Goal: Information Seeking & Learning: Learn about a topic

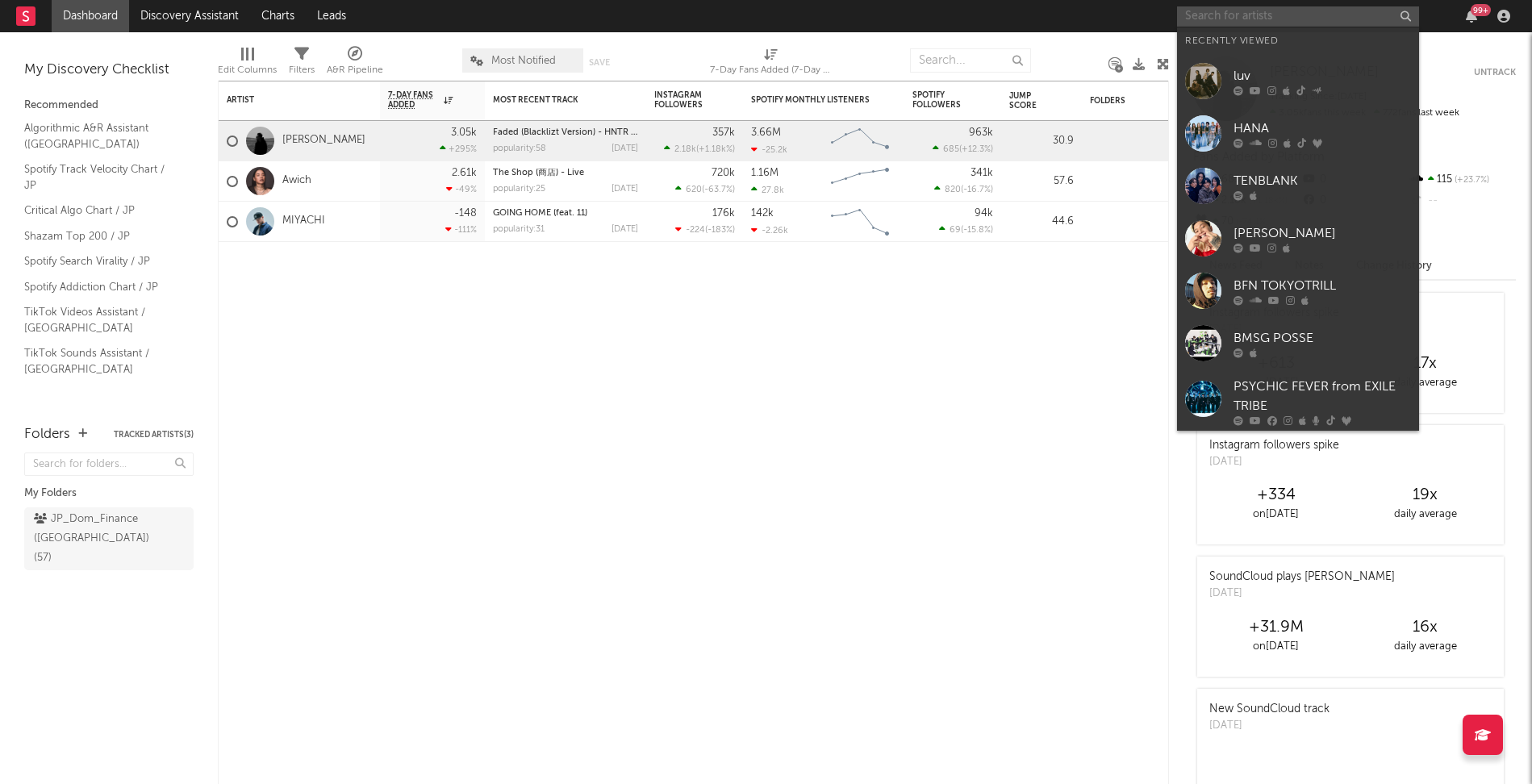
click at [1237, 17] on input "text" at bounding box center [1298, 17] width 242 height 20
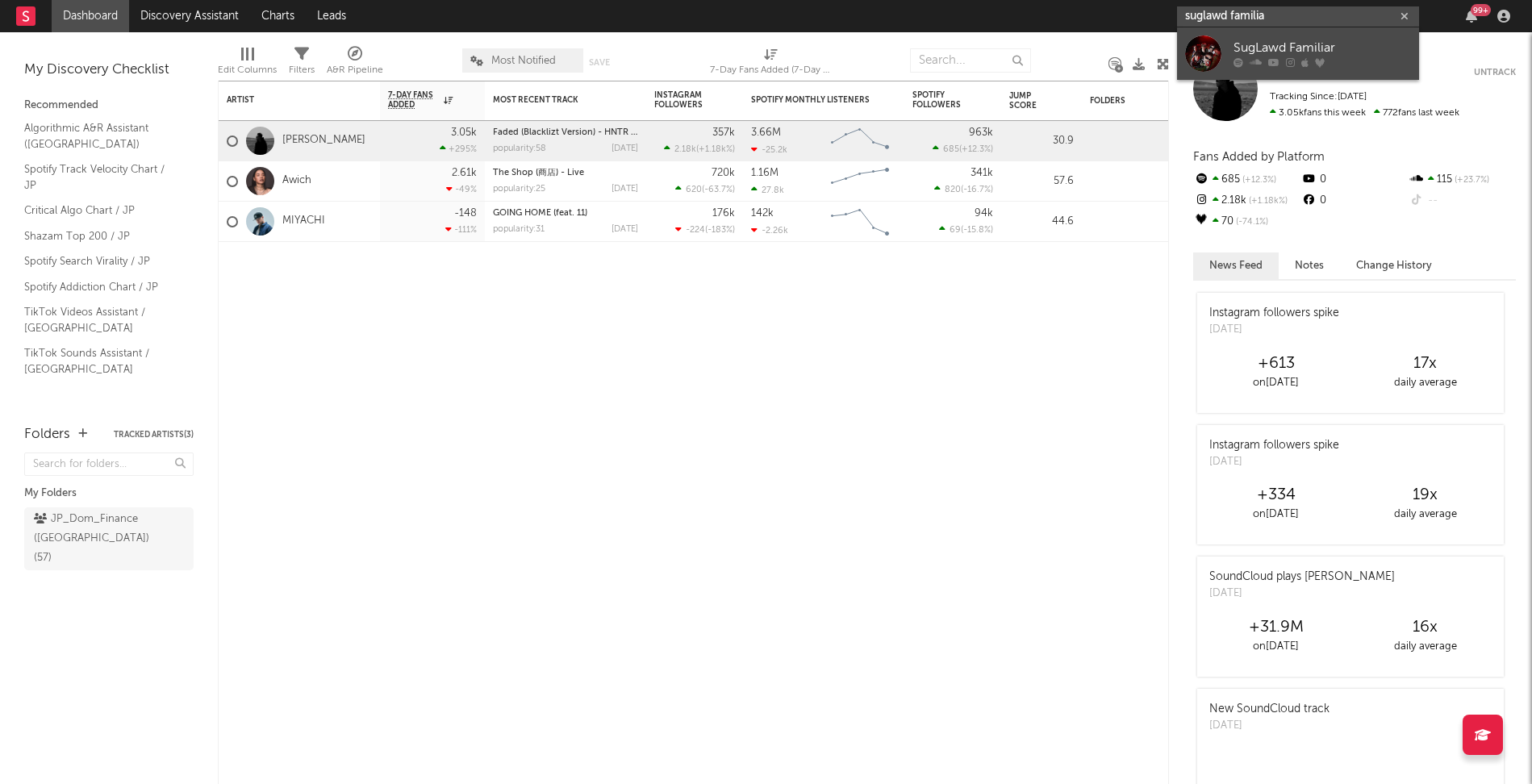
type input "suglawd familia"
click at [1239, 43] on div "SugLawd Familiar" at bounding box center [1323, 48] width 178 height 19
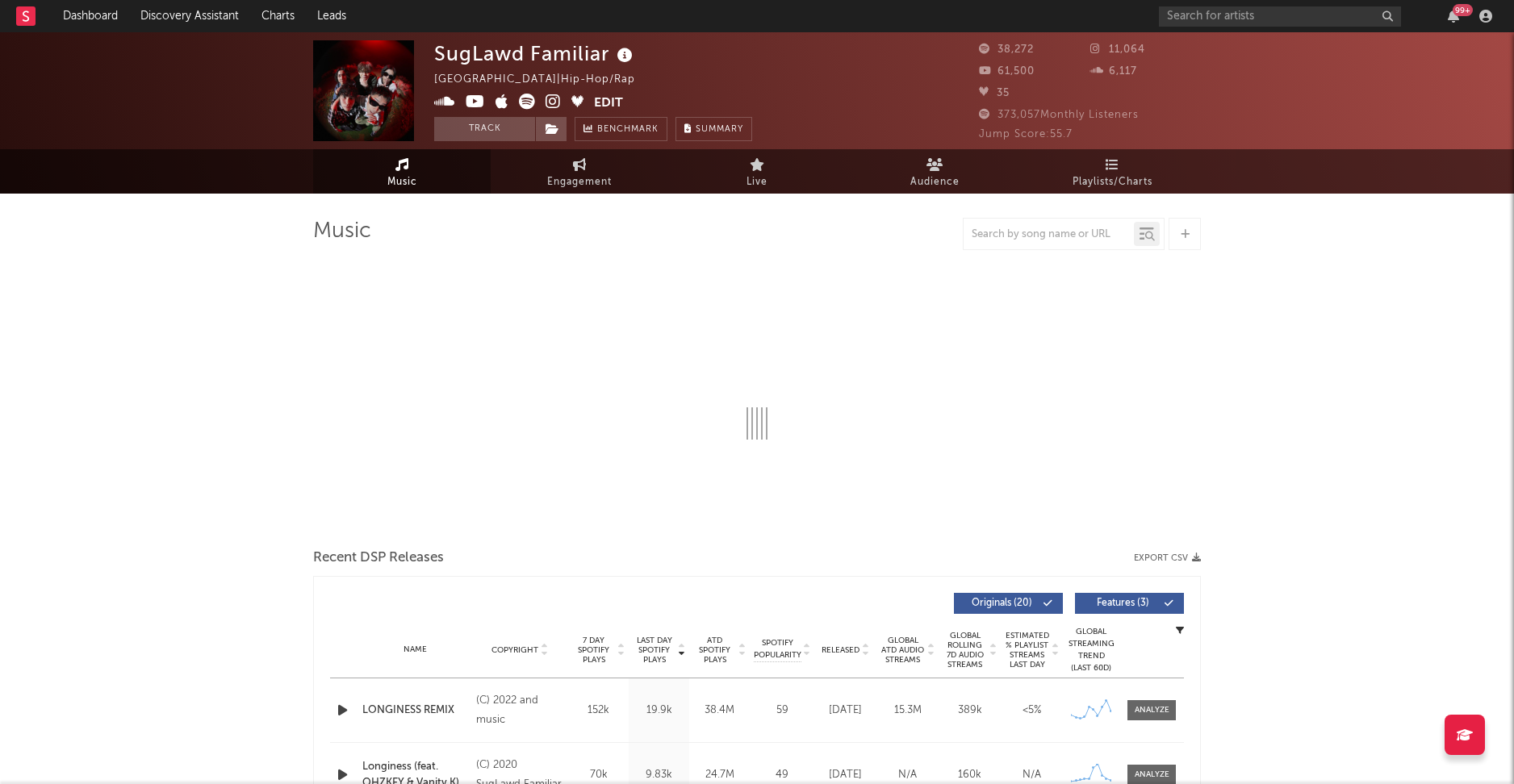
select select "6m"
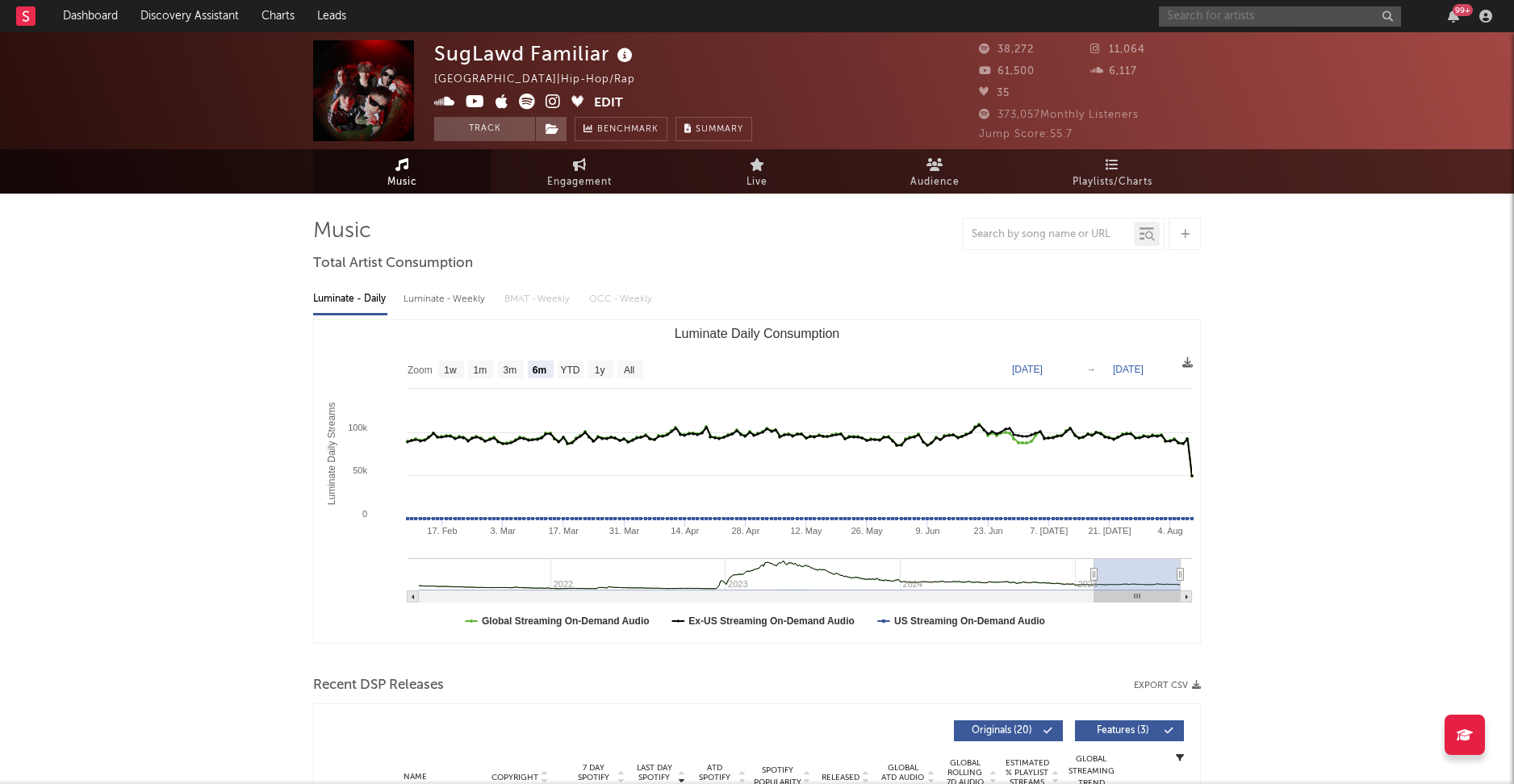
click at [1197, 24] on input "text" at bounding box center [1280, 17] width 242 height 20
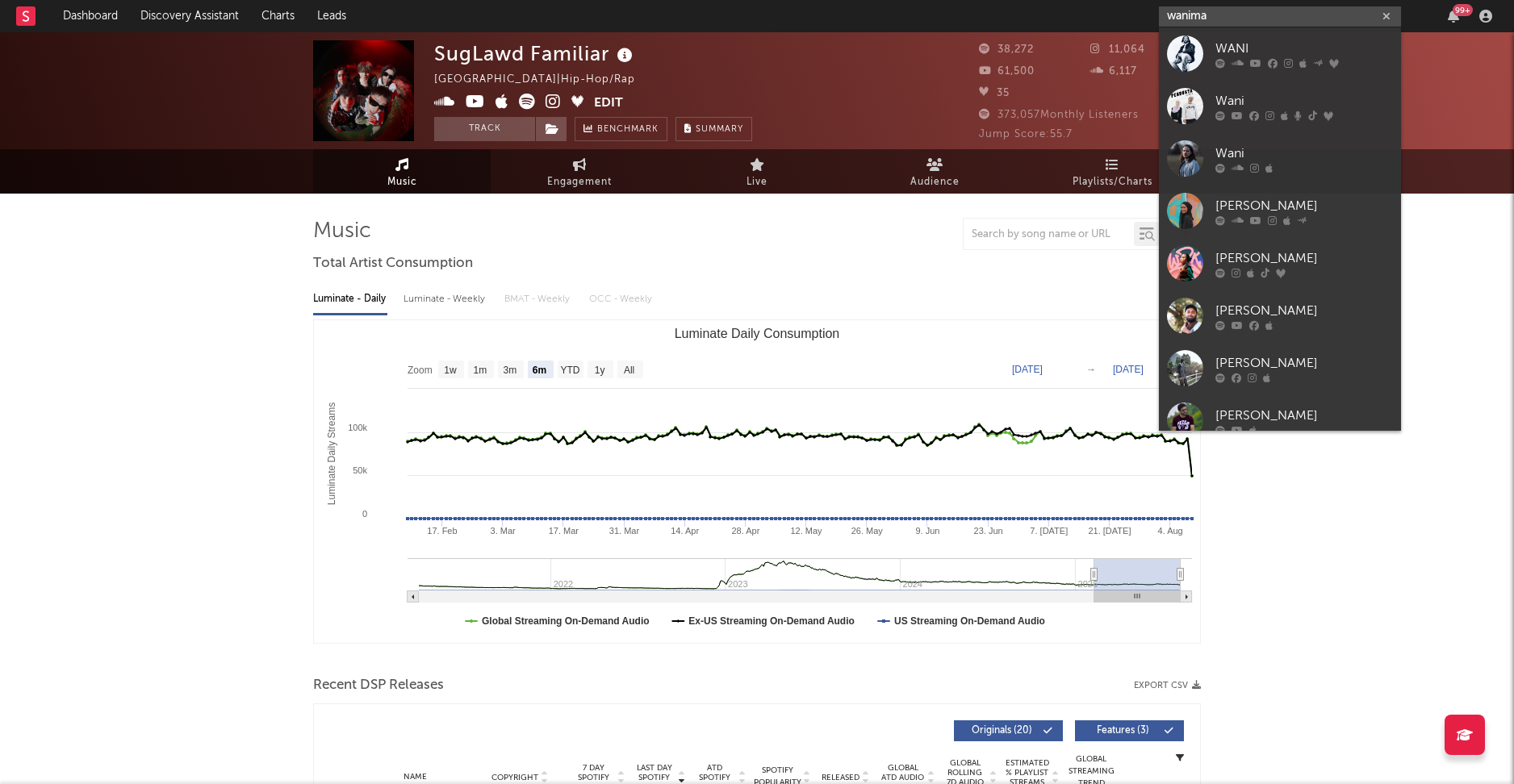
click at [1296, 6] on input "wanima" at bounding box center [1280, 17] width 242 height 20
click at [1293, 11] on input "wanima" at bounding box center [1280, 17] width 242 height 20
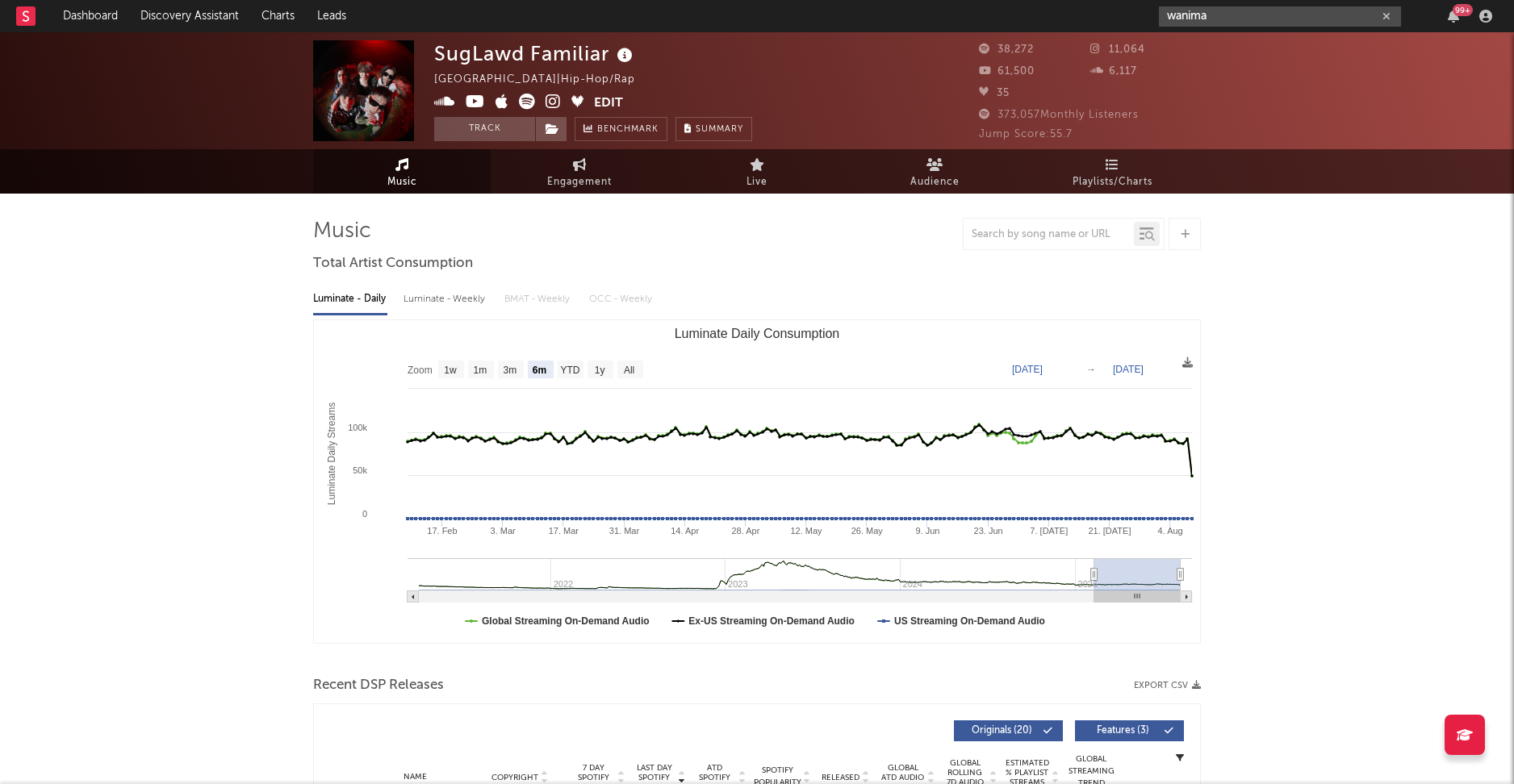
click at [1217, 20] on input "wanima" at bounding box center [1280, 17] width 242 height 20
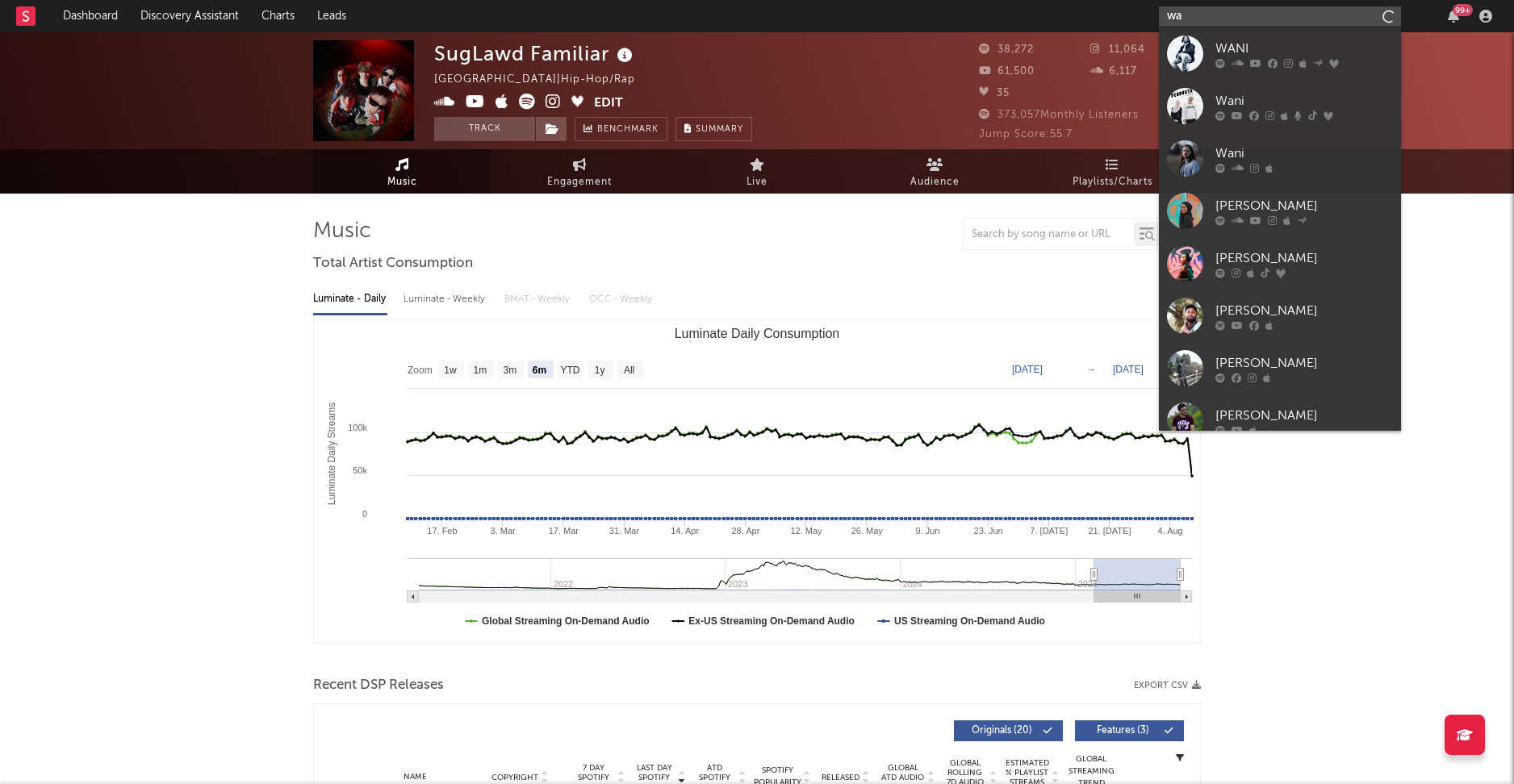
type input "w"
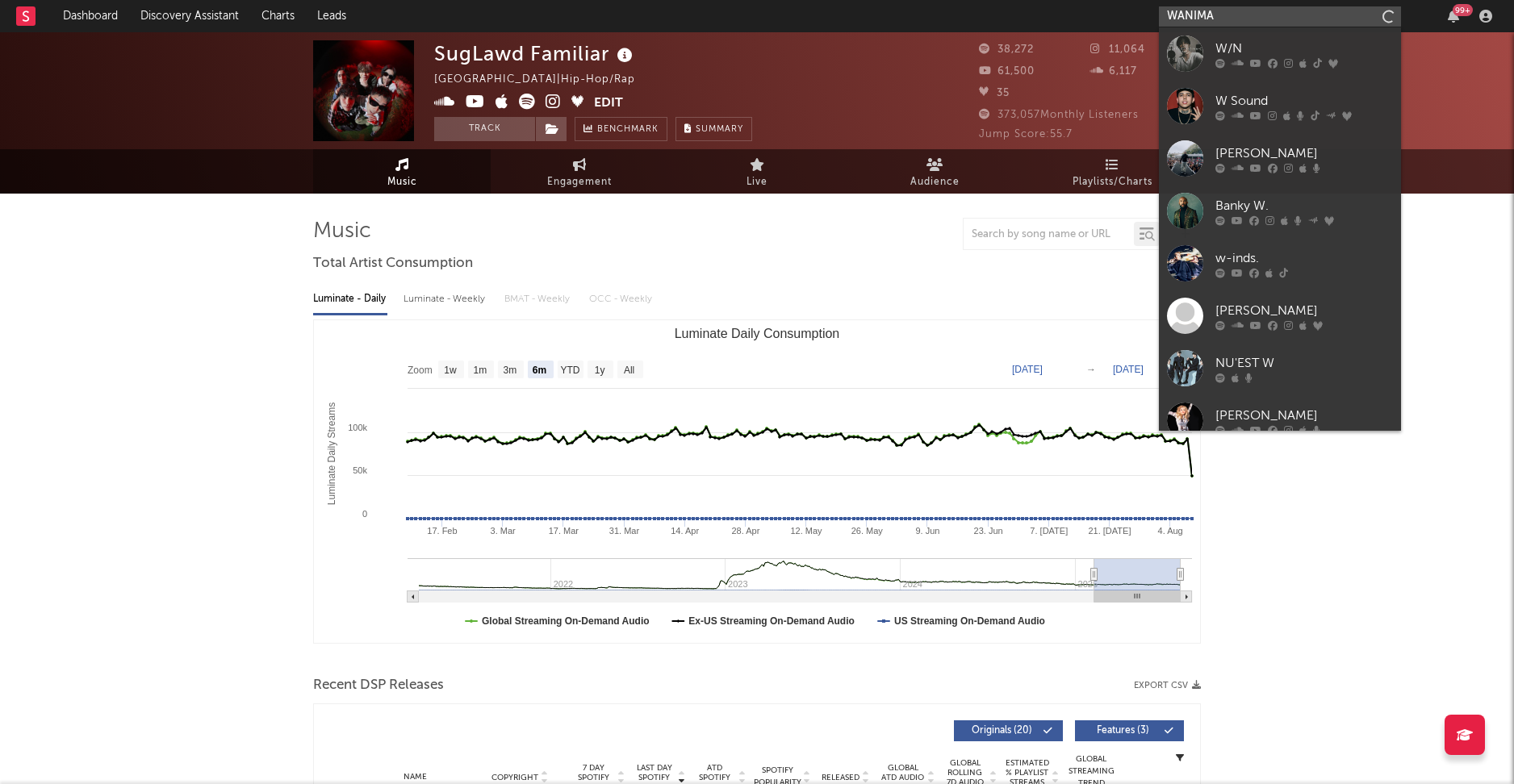
type input "WANIMA"
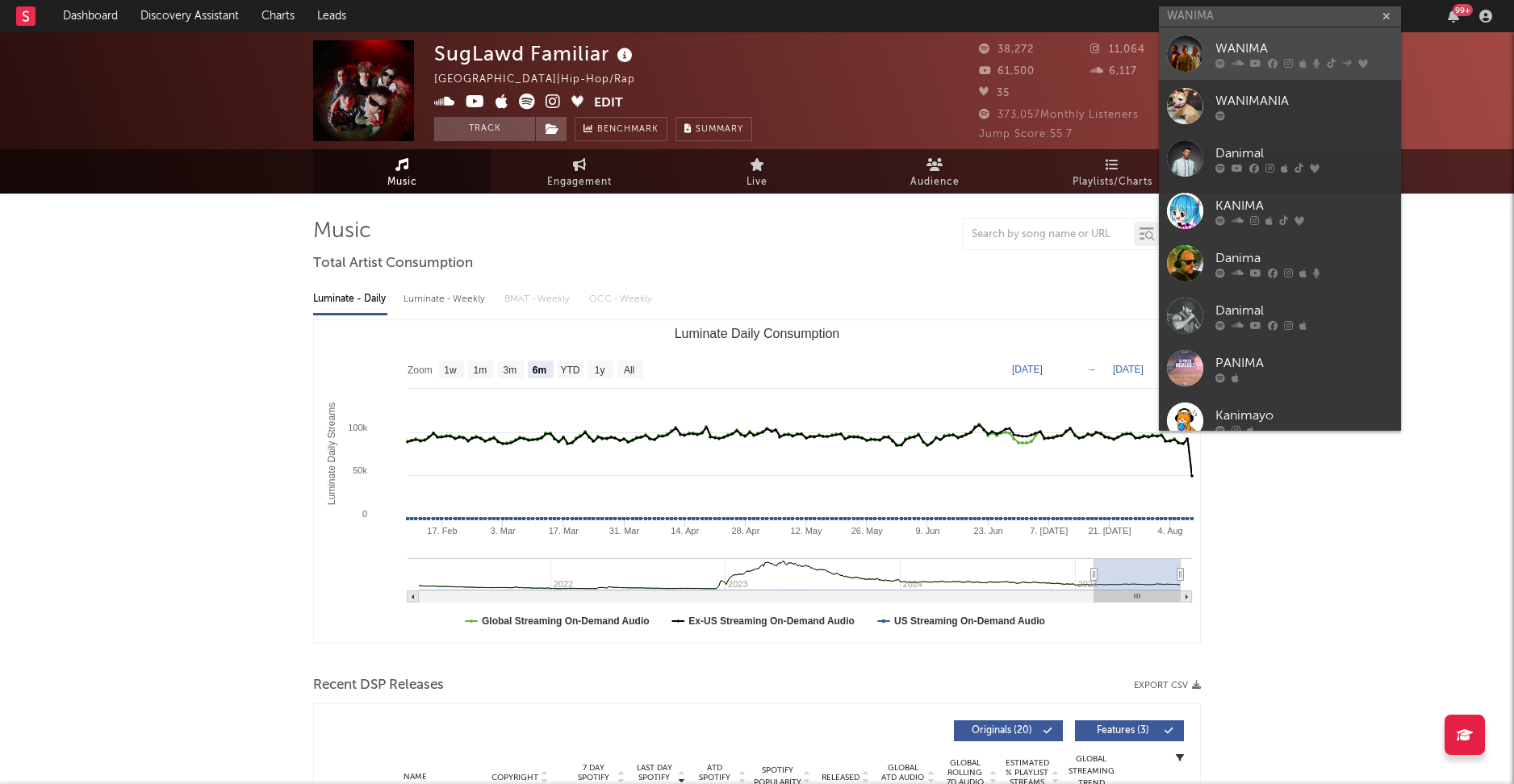
click at [1227, 45] on div "WANIMA" at bounding box center [1305, 48] width 178 height 19
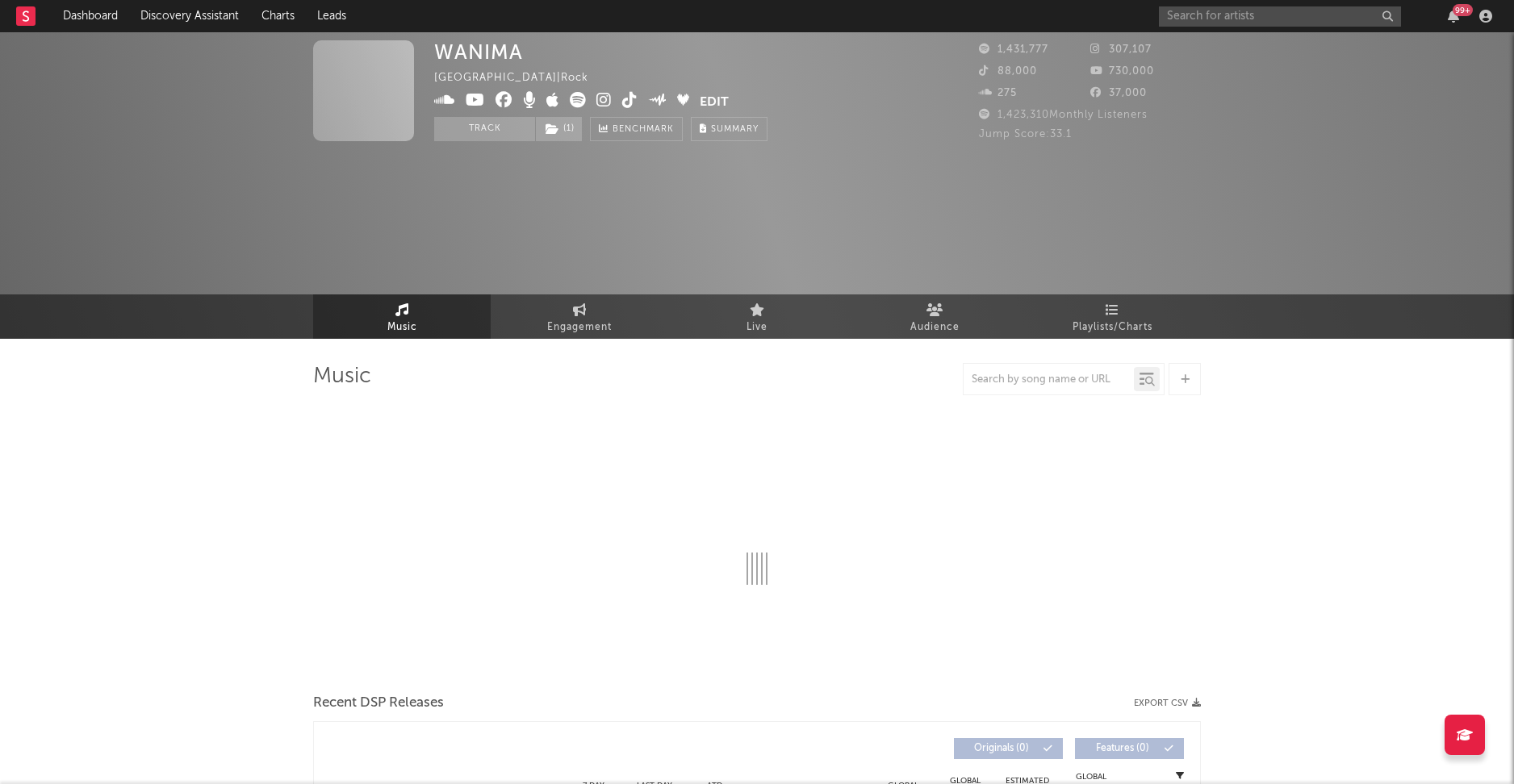
select select "6m"
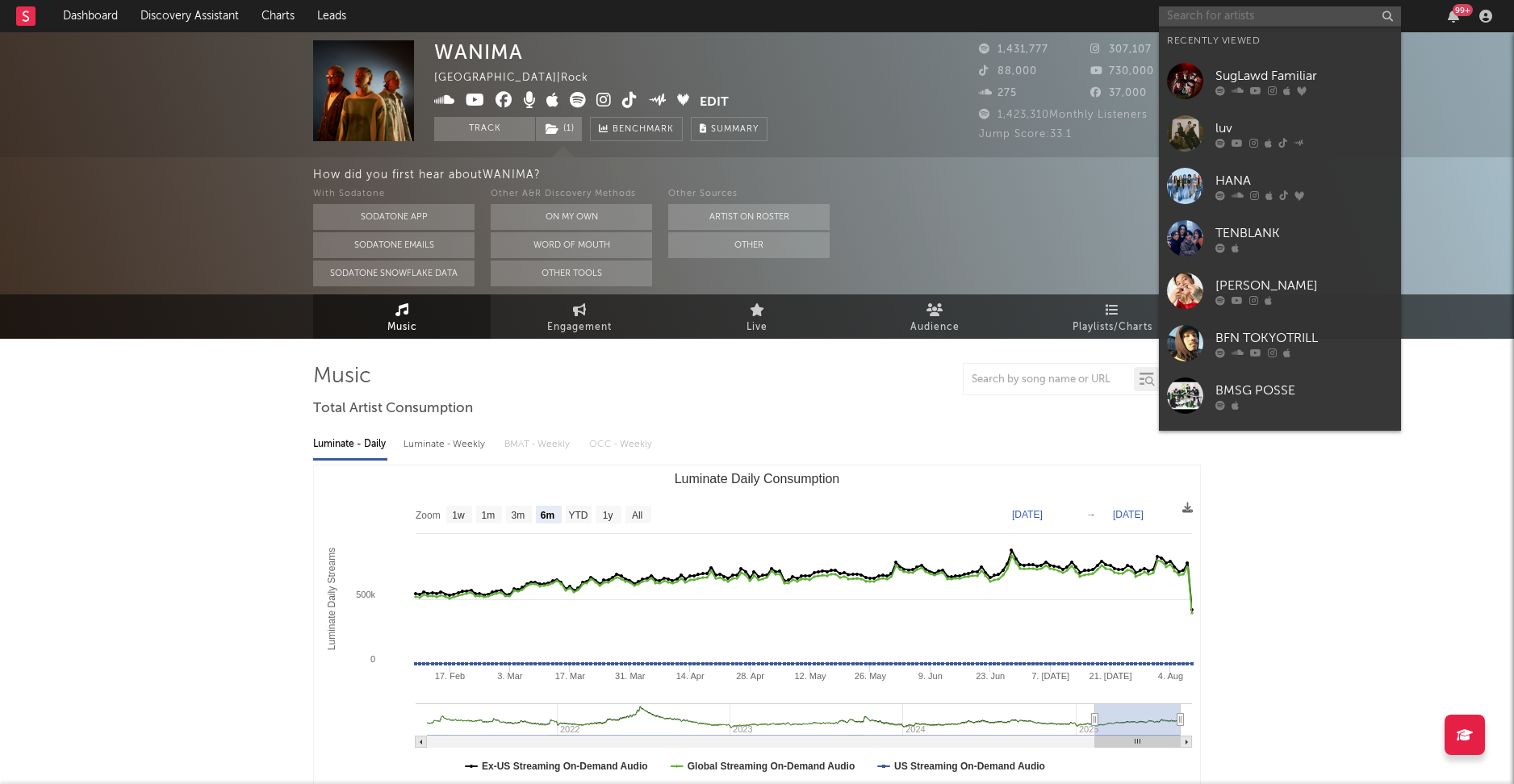
click at [1275, 11] on input "text" at bounding box center [1280, 17] width 242 height 20
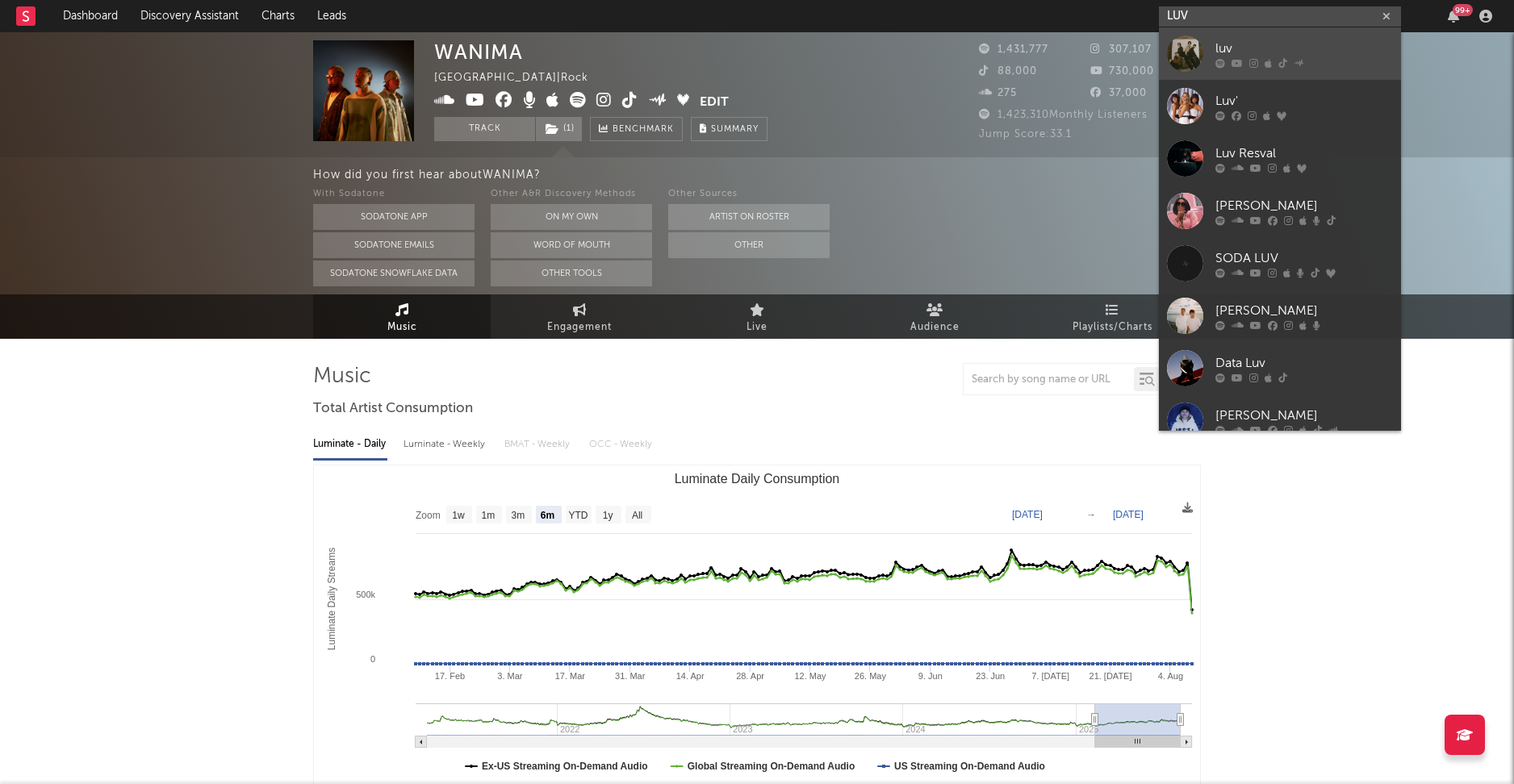
type input "LUV"
click at [1192, 58] on div at bounding box center [1184, 53] width 36 height 36
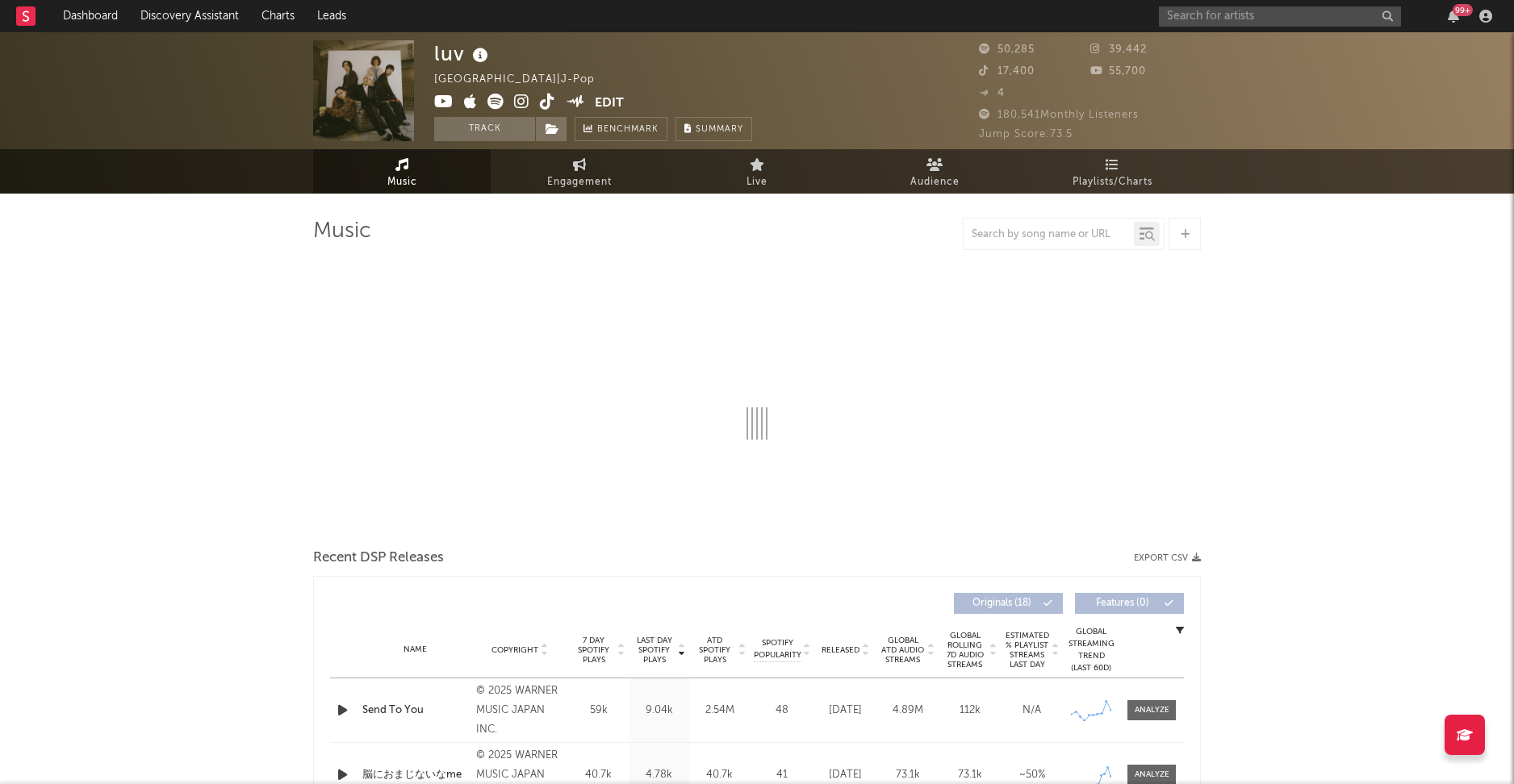
select select "6m"
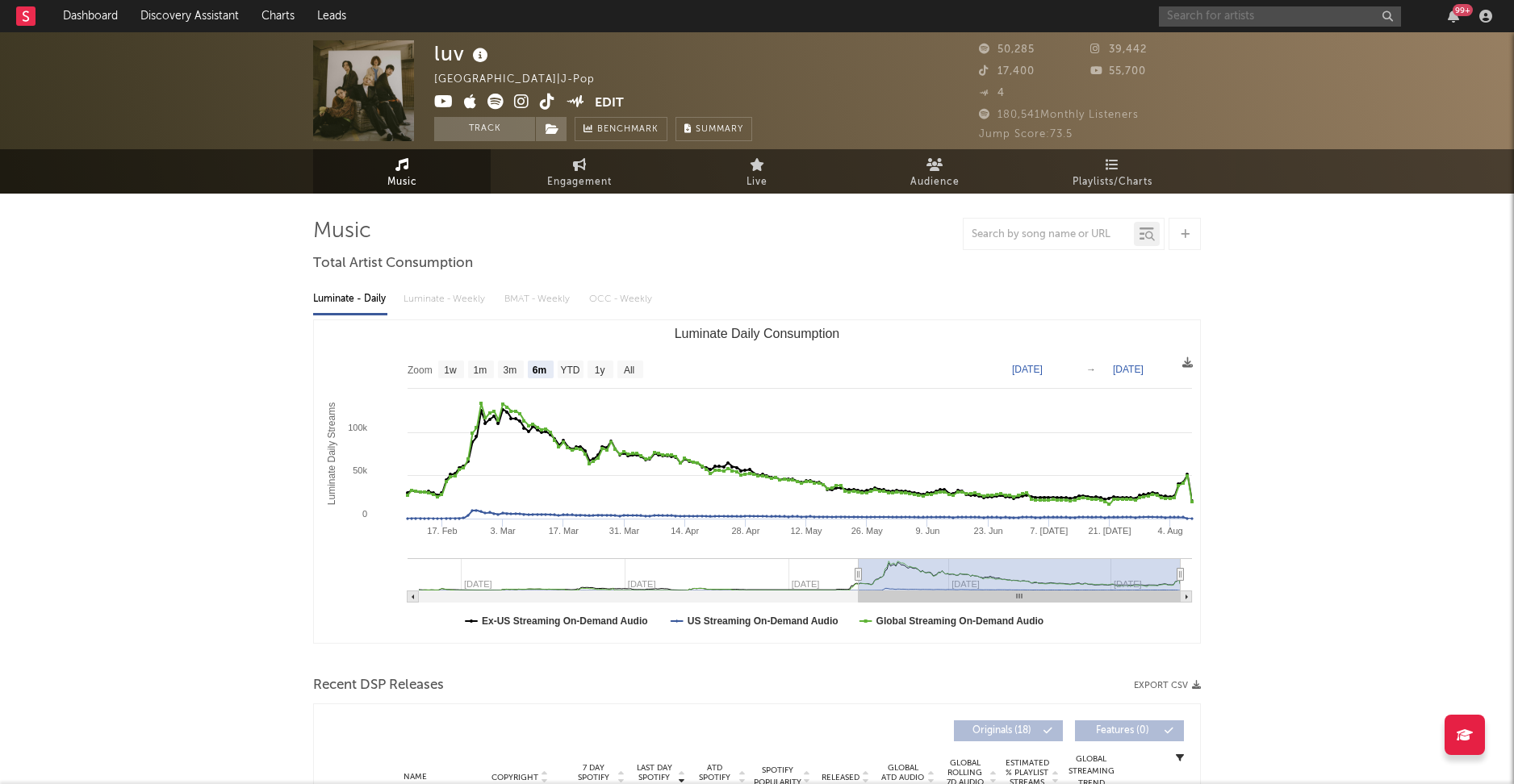
click at [1207, 14] on input "text" at bounding box center [1280, 17] width 242 height 20
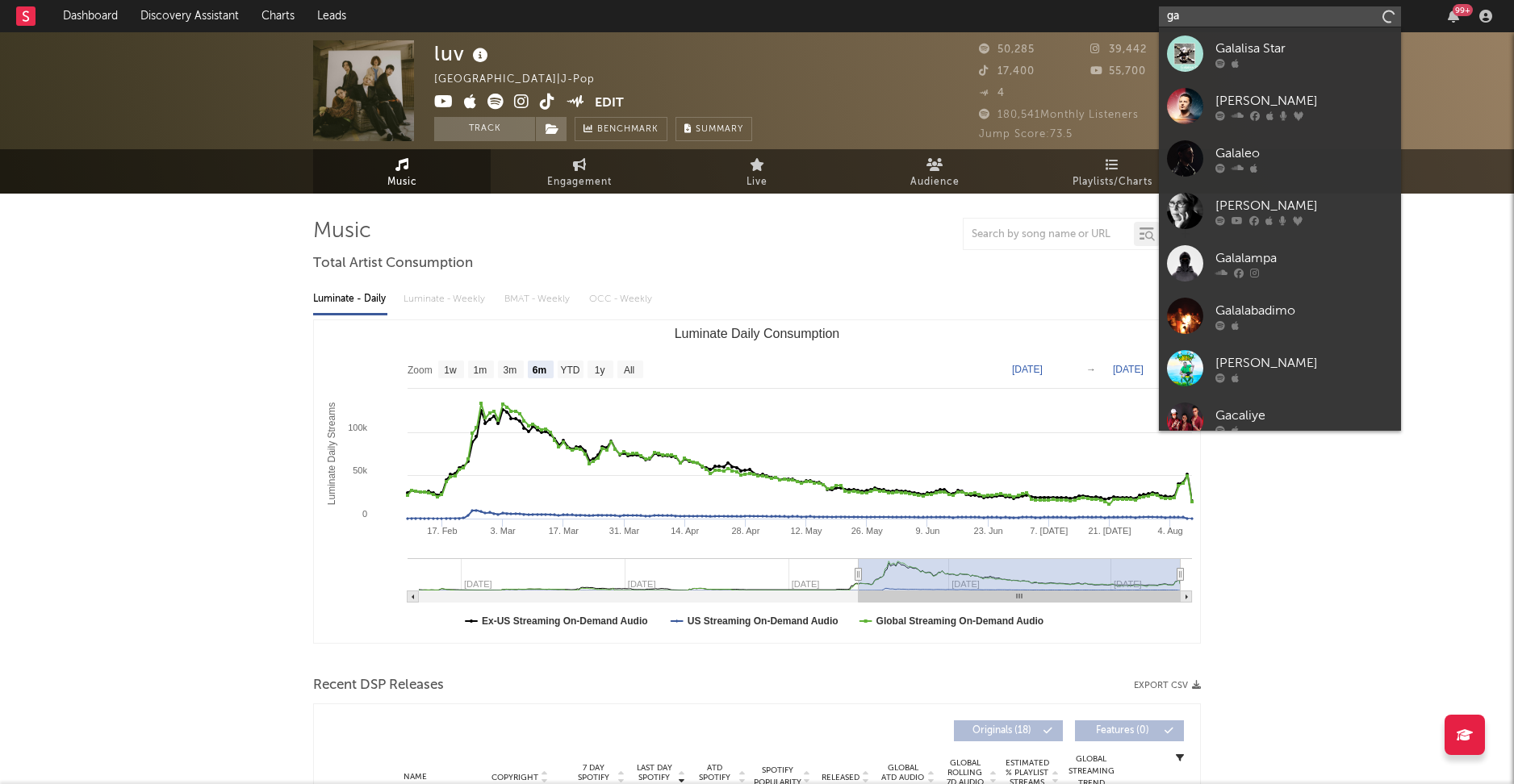
type input "g"
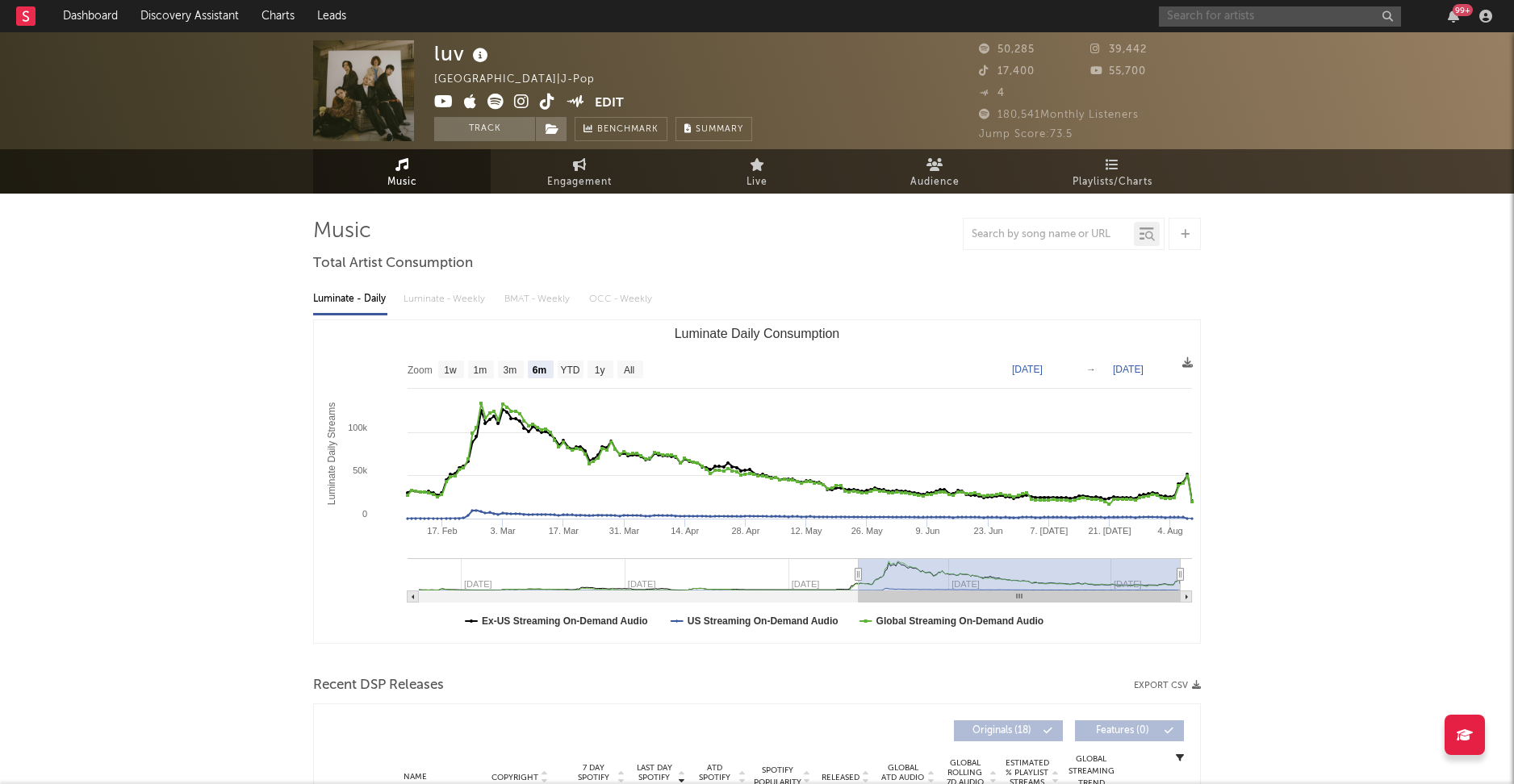
click at [1245, 21] on input "text" at bounding box center [1280, 17] width 242 height 20
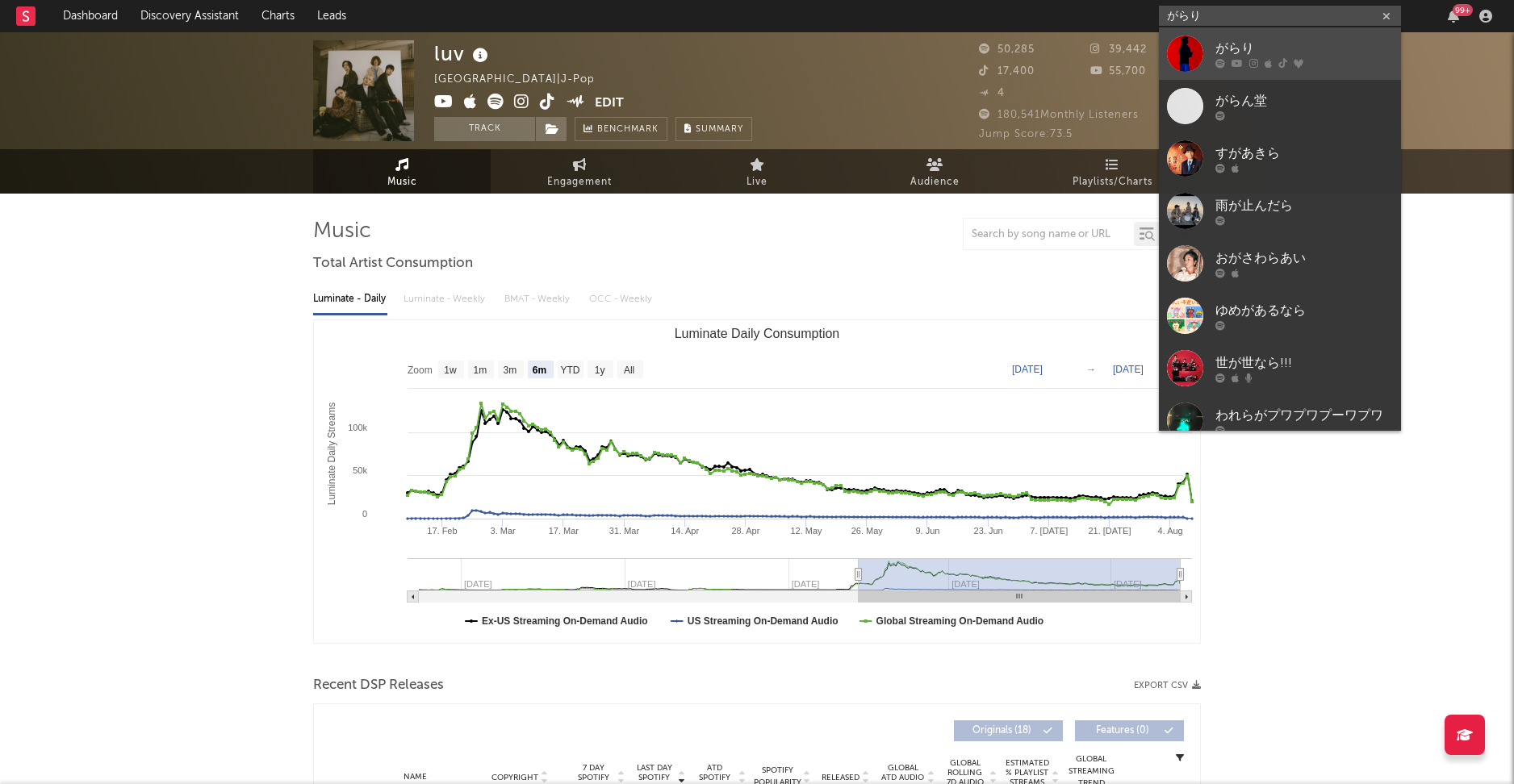
type input "がらり"
click at [1172, 57] on div at bounding box center [1184, 53] width 36 height 36
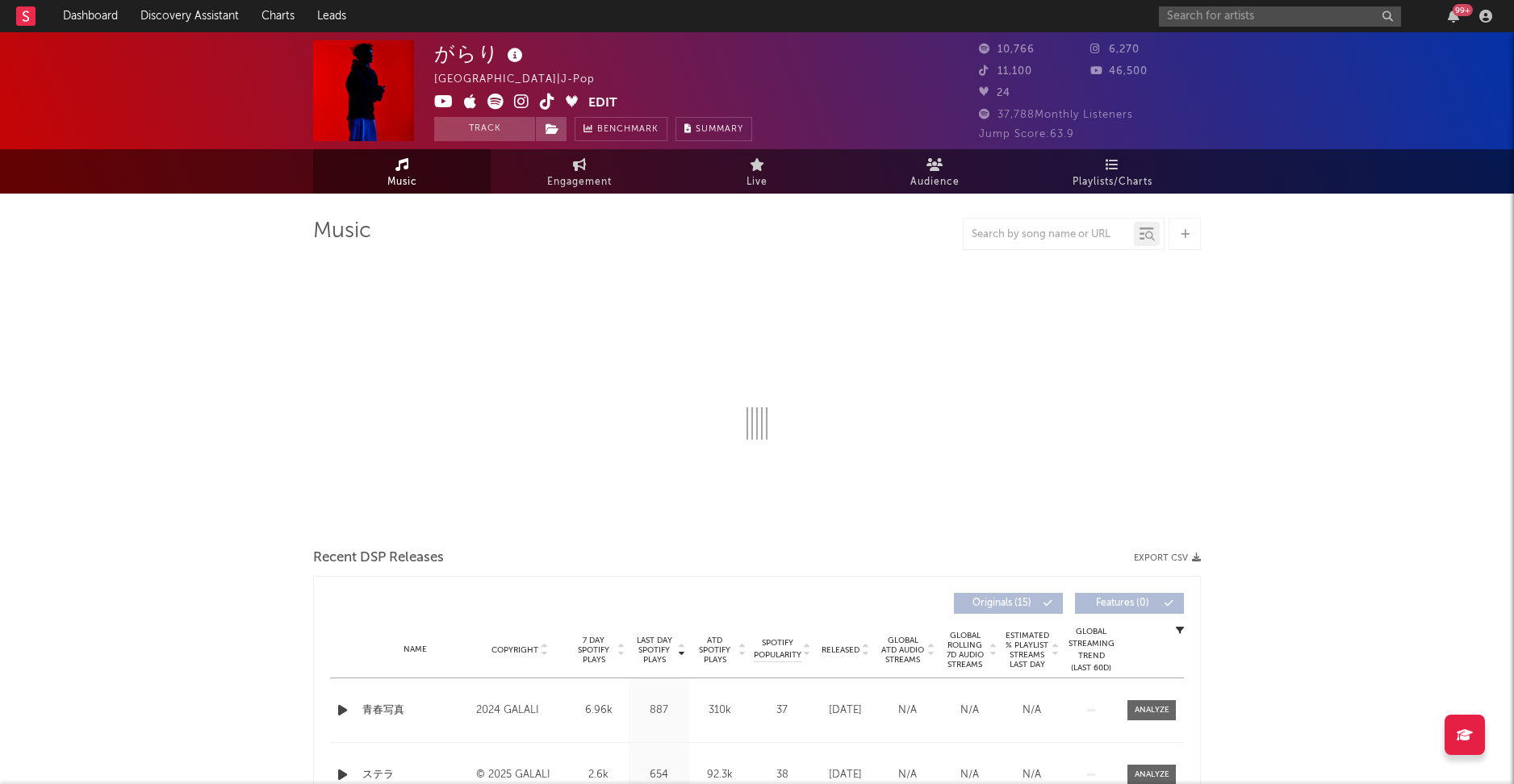
select select "6m"
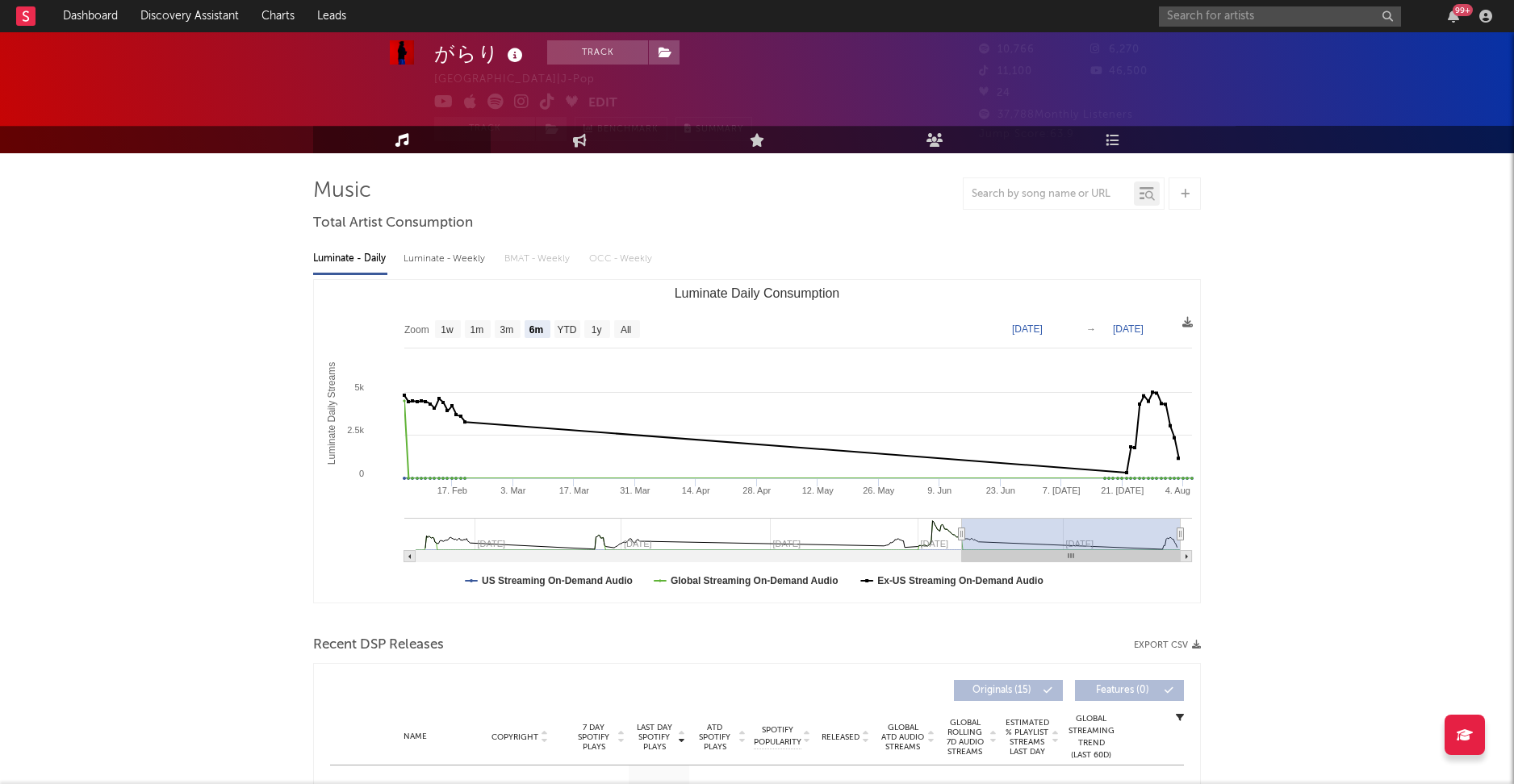
scroll to position [41, 0]
click at [1178, 20] on input "text" at bounding box center [1280, 17] width 242 height 20
type input "iamshum"
click at [1227, 16] on input "iamshum" at bounding box center [1280, 17] width 242 height 20
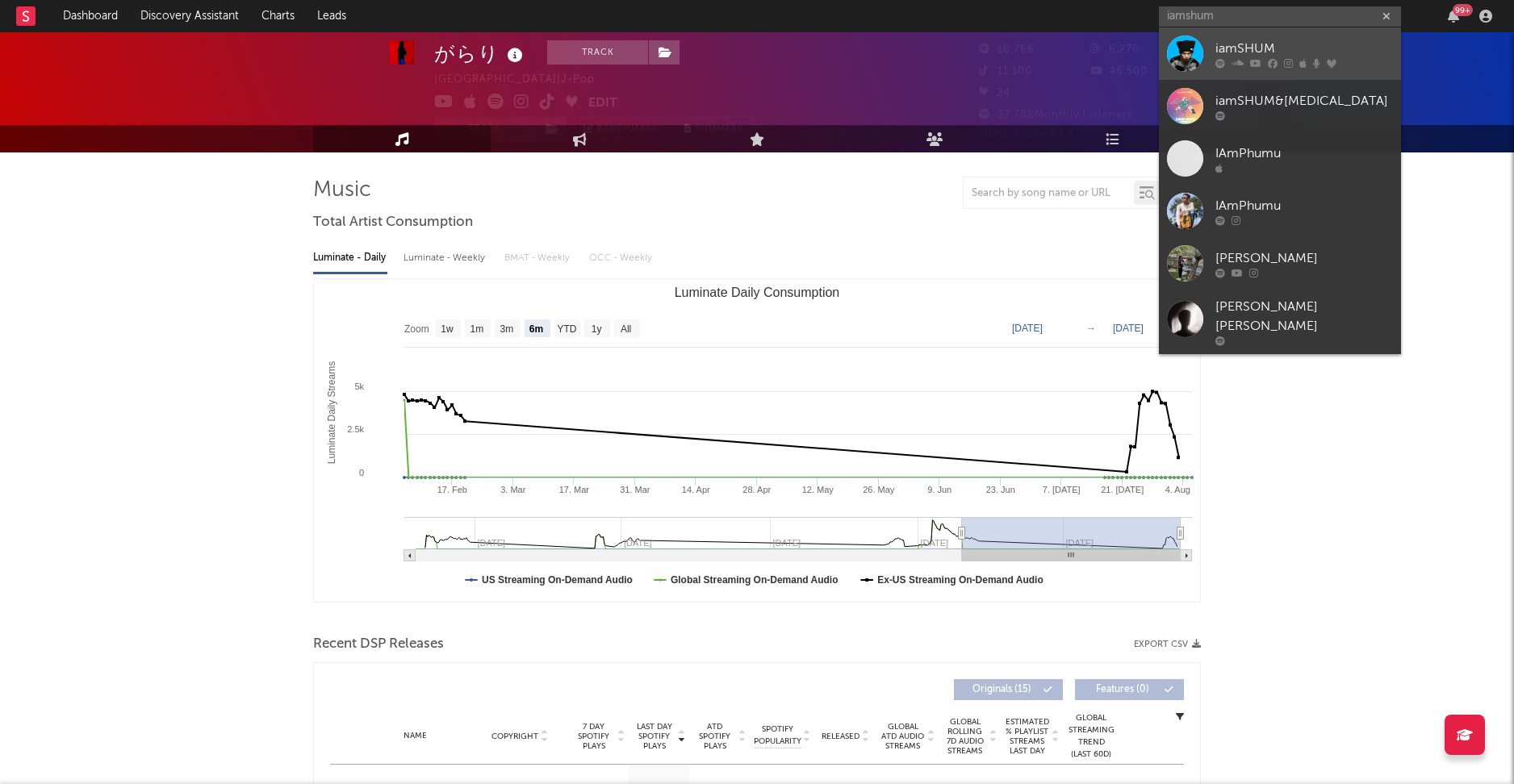
click at [1184, 44] on div at bounding box center [1184, 53] width 36 height 36
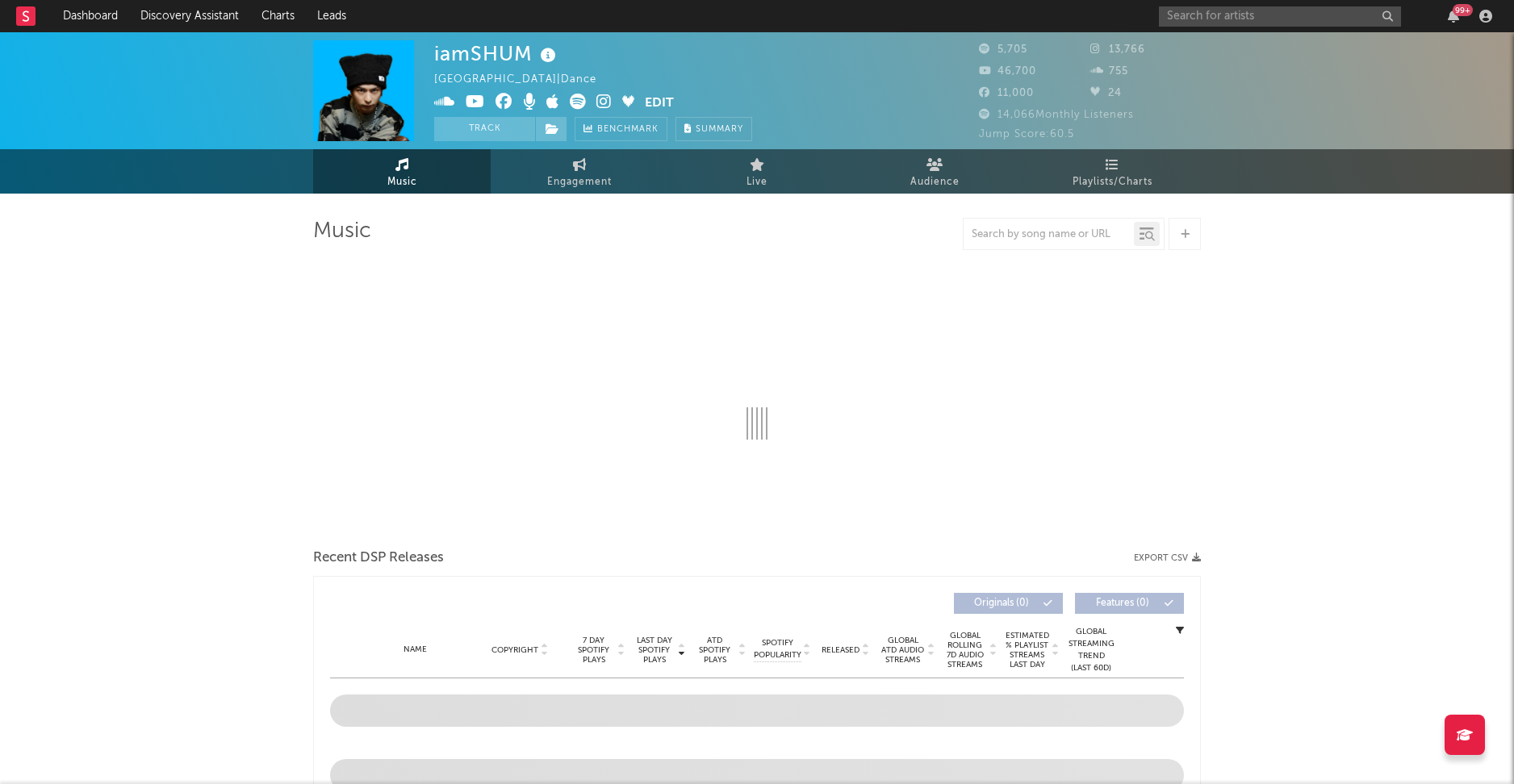
select select "6m"
